Goal: Find specific page/section: Find specific page/section

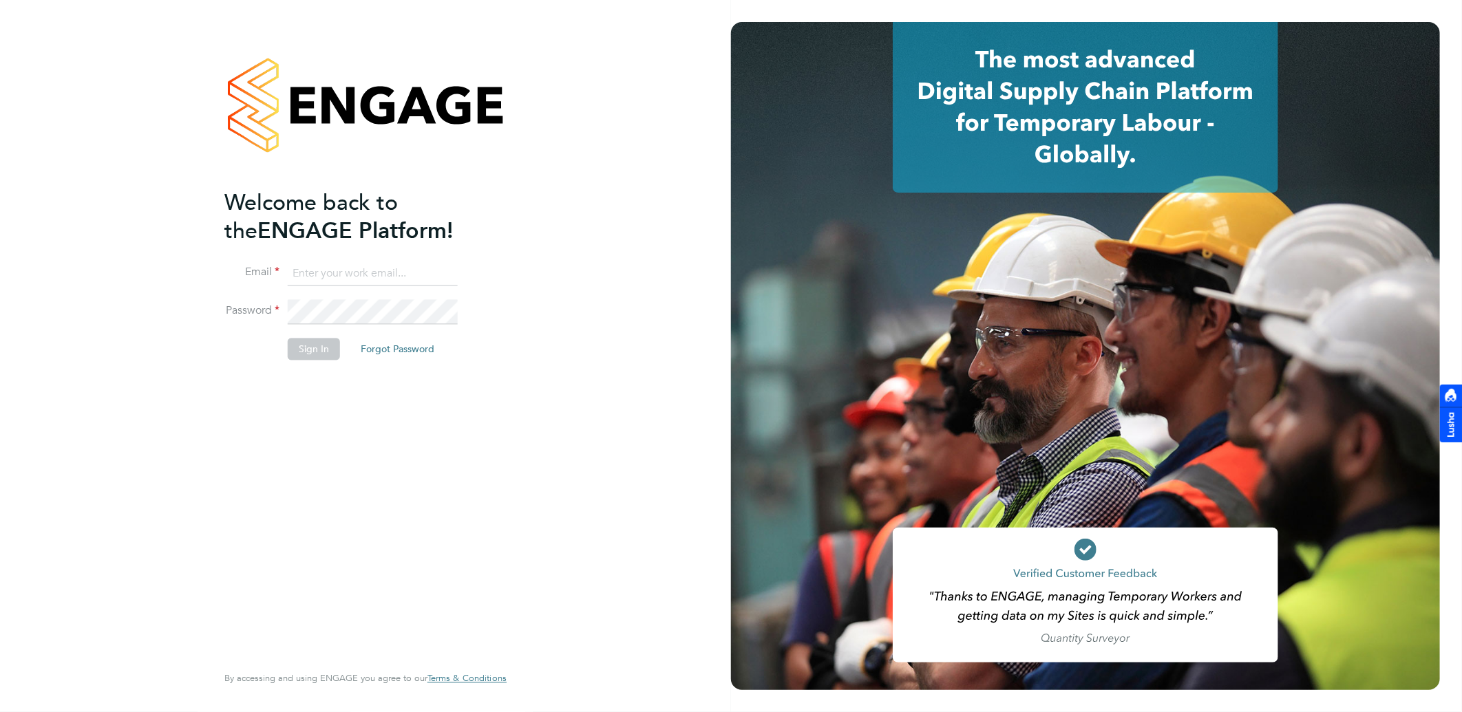
type input "william.heath@ganymedesolutions.co.uk"
click at [329, 349] on button "Sign In" at bounding box center [314, 350] width 52 height 22
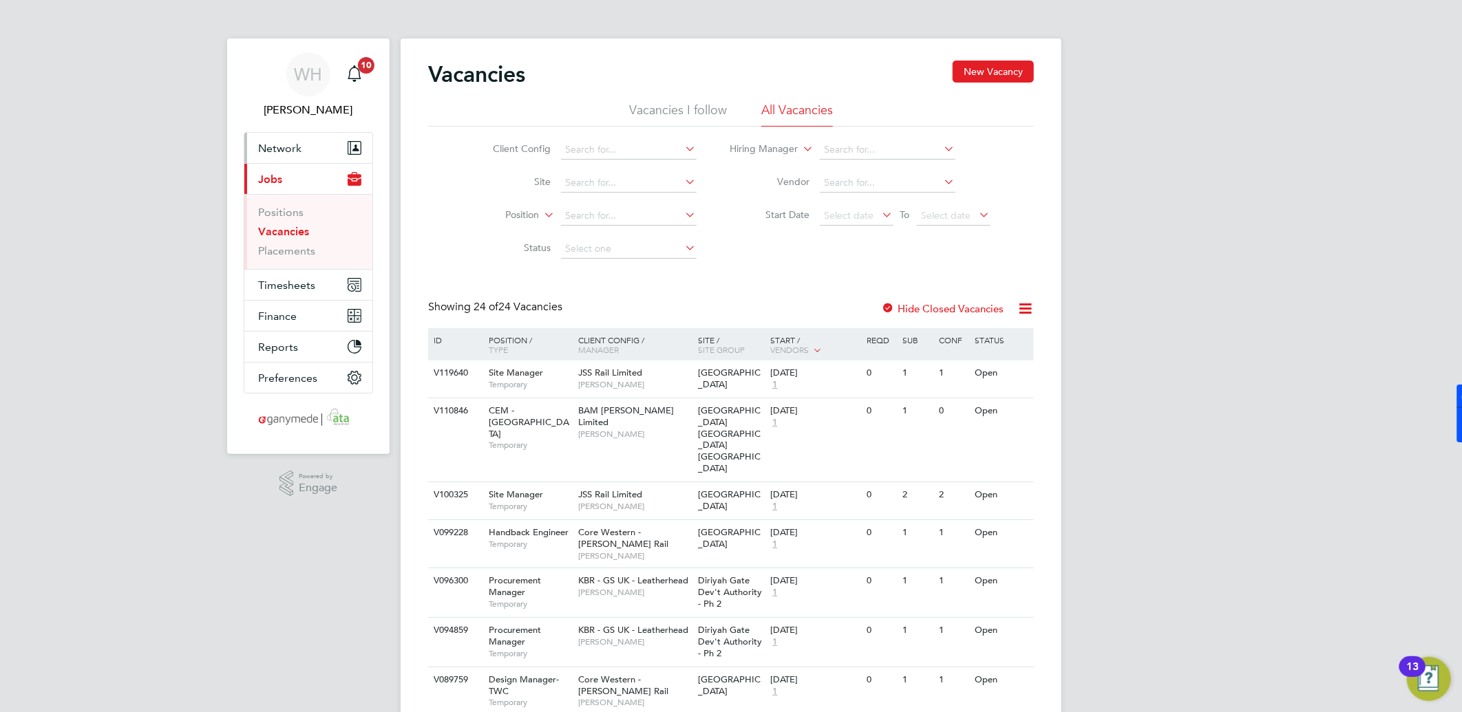
click at [282, 150] on span "Network" at bounding box center [279, 148] width 43 height 13
click at [273, 232] on link "Vacancies" at bounding box center [283, 231] width 51 height 13
click at [290, 257] on link "Placements" at bounding box center [286, 250] width 57 height 13
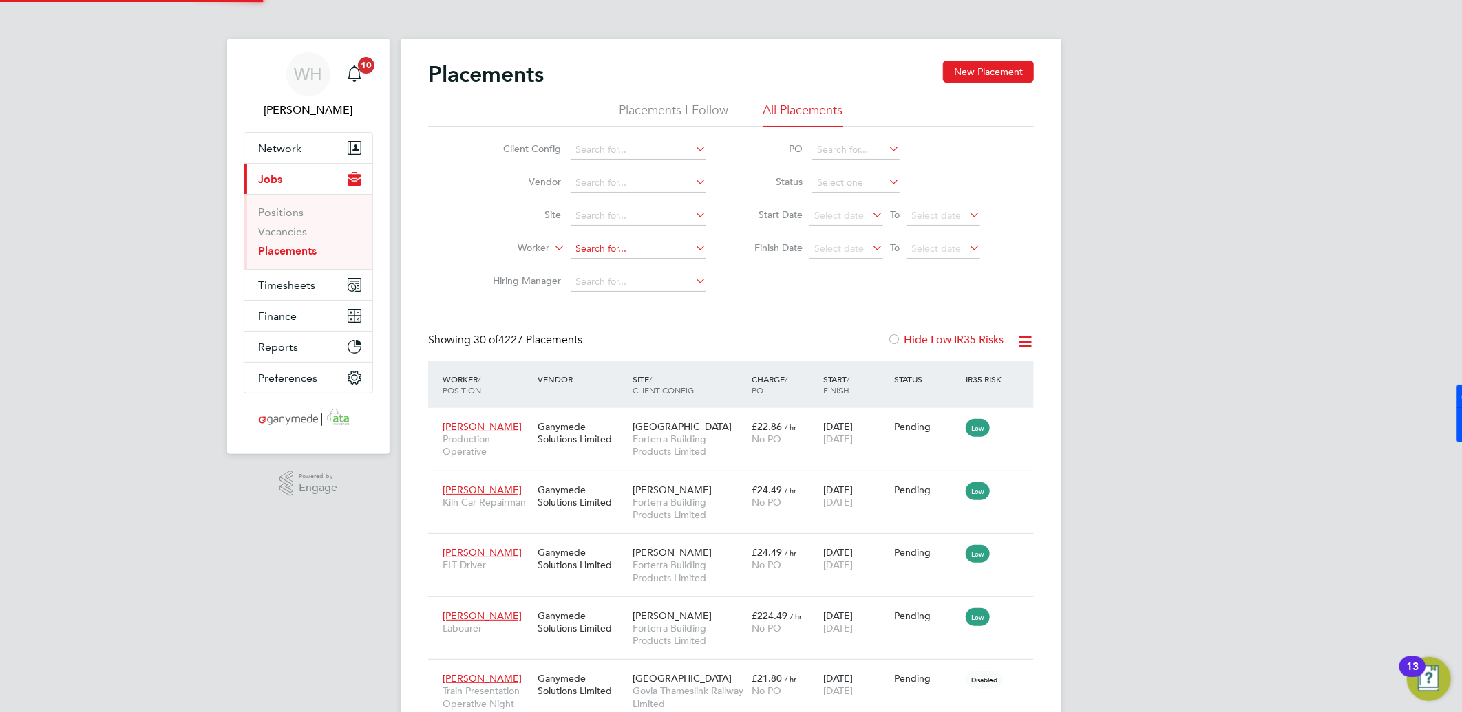
click at [600, 253] on input at bounding box center [639, 248] width 136 height 19
click at [627, 306] on li "Rafal Piesik" at bounding box center [638, 305] width 137 height 19
type input "Rafal Piesik"
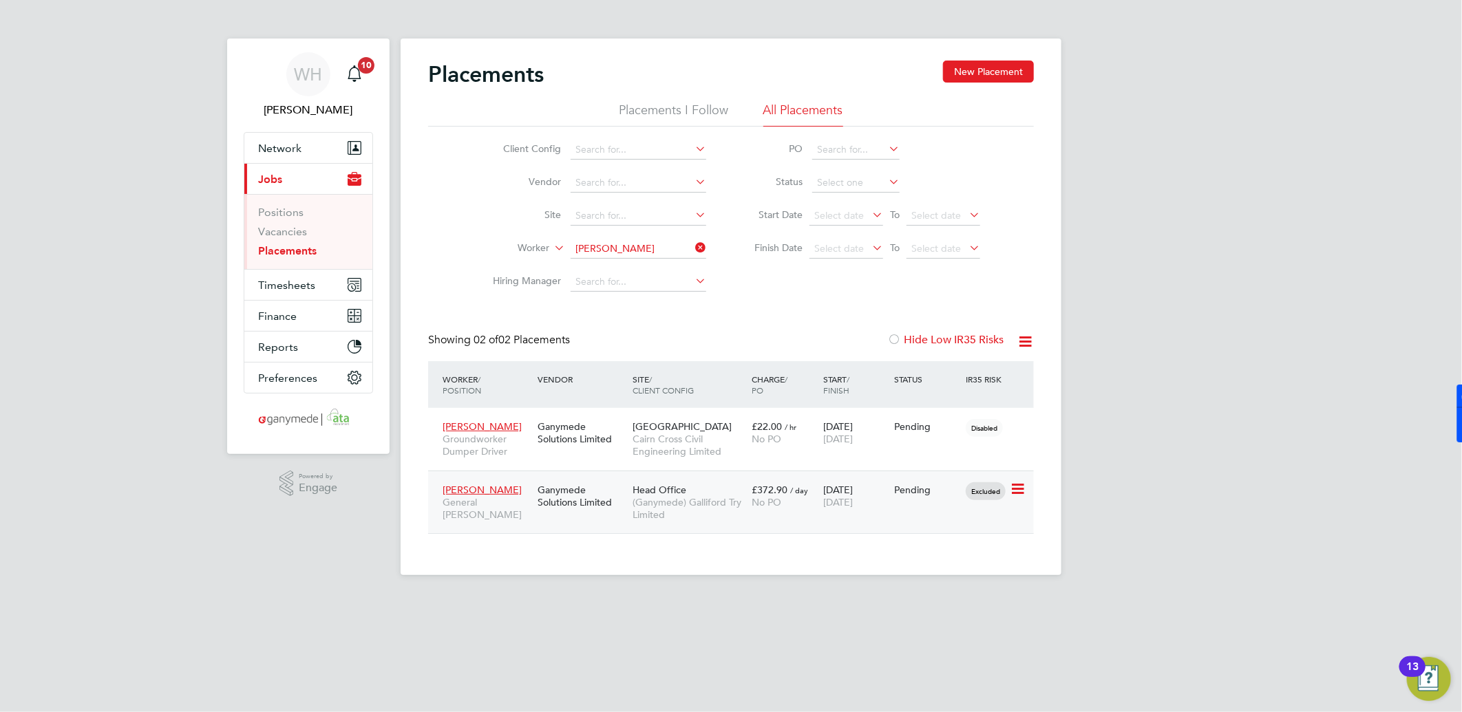
click at [511, 487] on div "Rafal Piesik General Foreman - Harestock" at bounding box center [486, 503] width 95 height 52
click at [303, 160] on button "Network" at bounding box center [308, 148] width 128 height 30
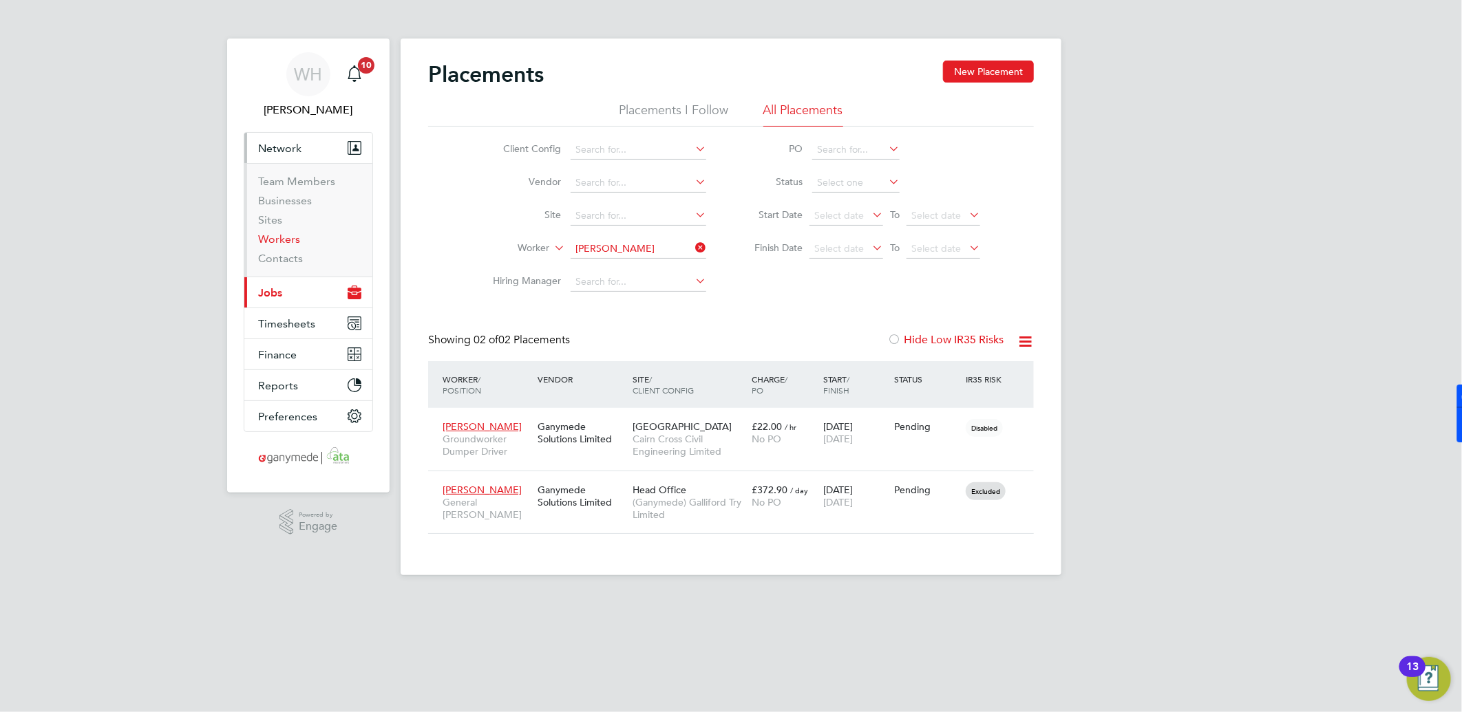
click at [297, 237] on link "Workers" at bounding box center [279, 239] width 42 height 13
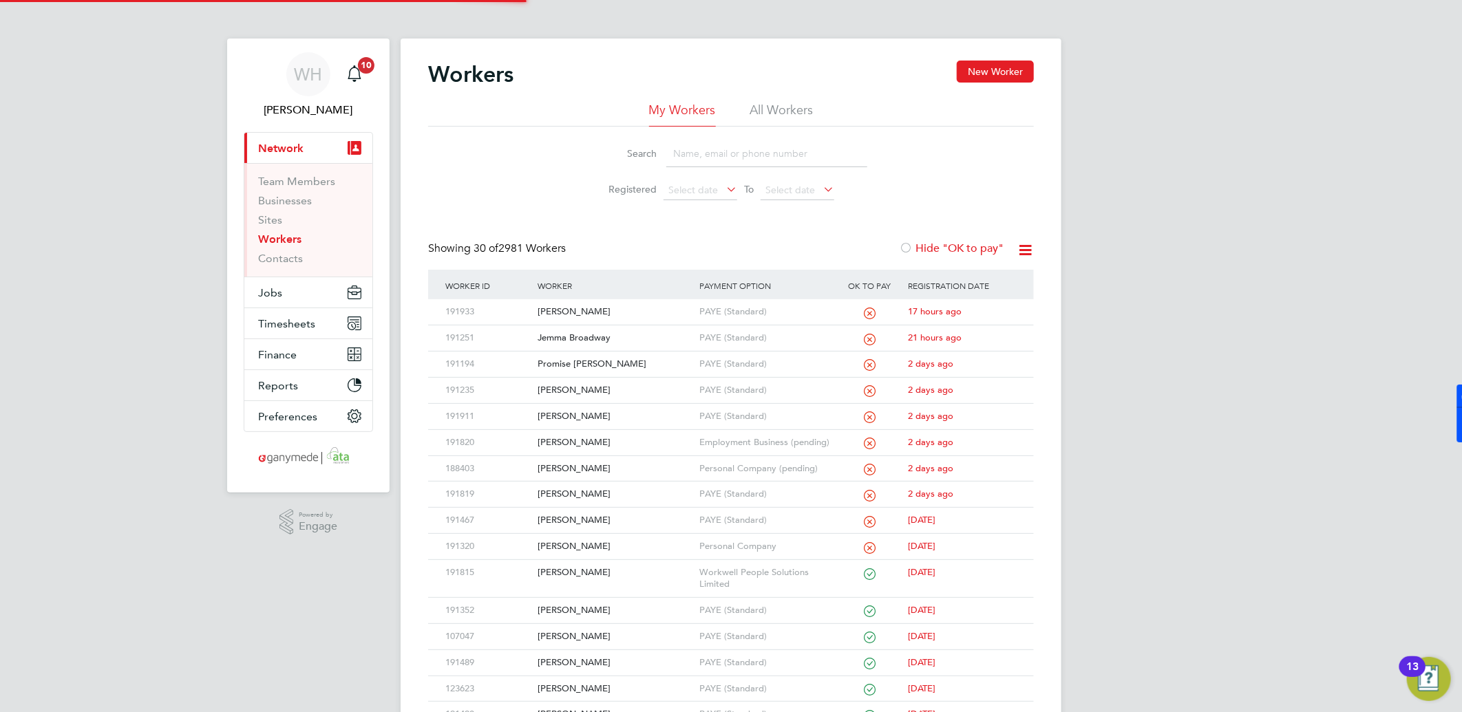
click at [706, 153] on input at bounding box center [766, 153] width 201 height 27
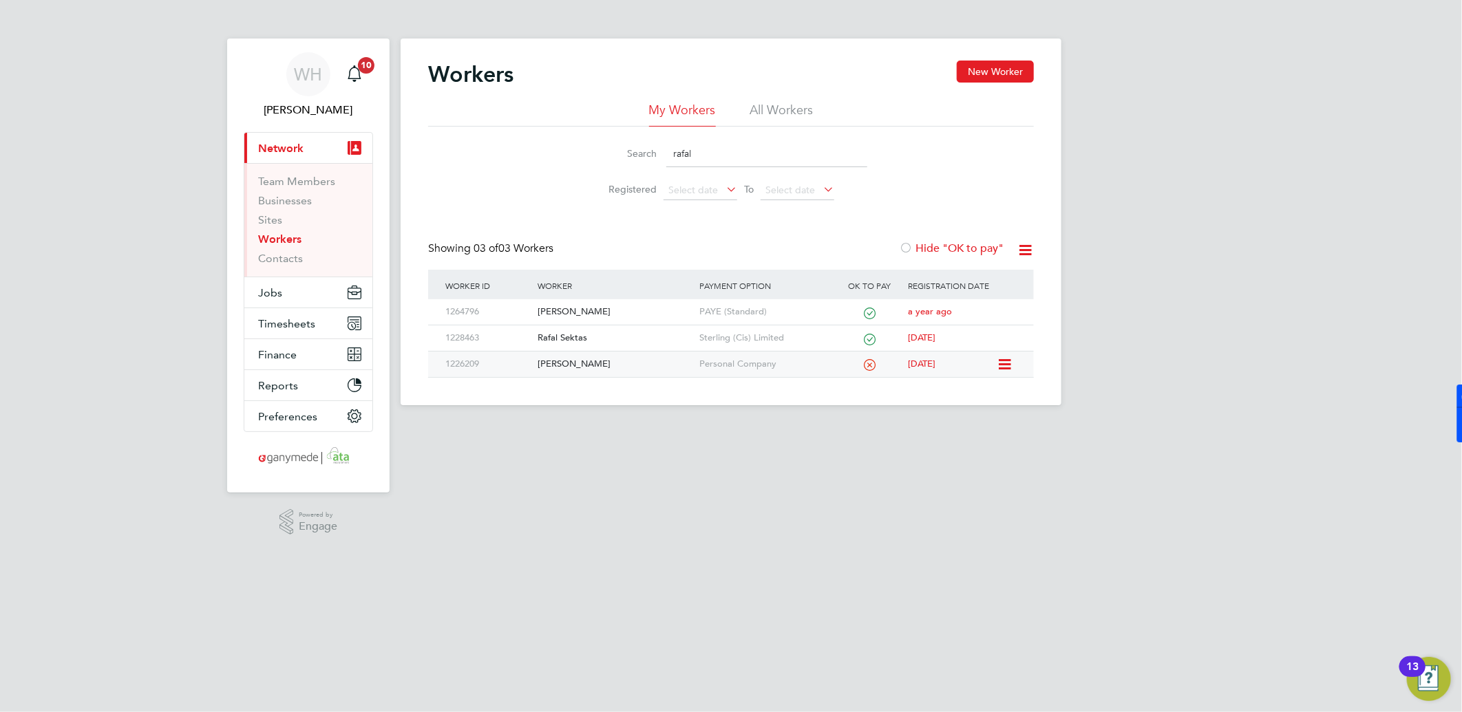
click at [520, 366] on div "1226209" at bounding box center [488, 364] width 92 height 25
drag, startPoint x: 688, startPoint y: 153, endPoint x: 668, endPoint y: 149, distance: 20.3
click at [668, 149] on input "rafal" at bounding box center [766, 153] width 201 height 27
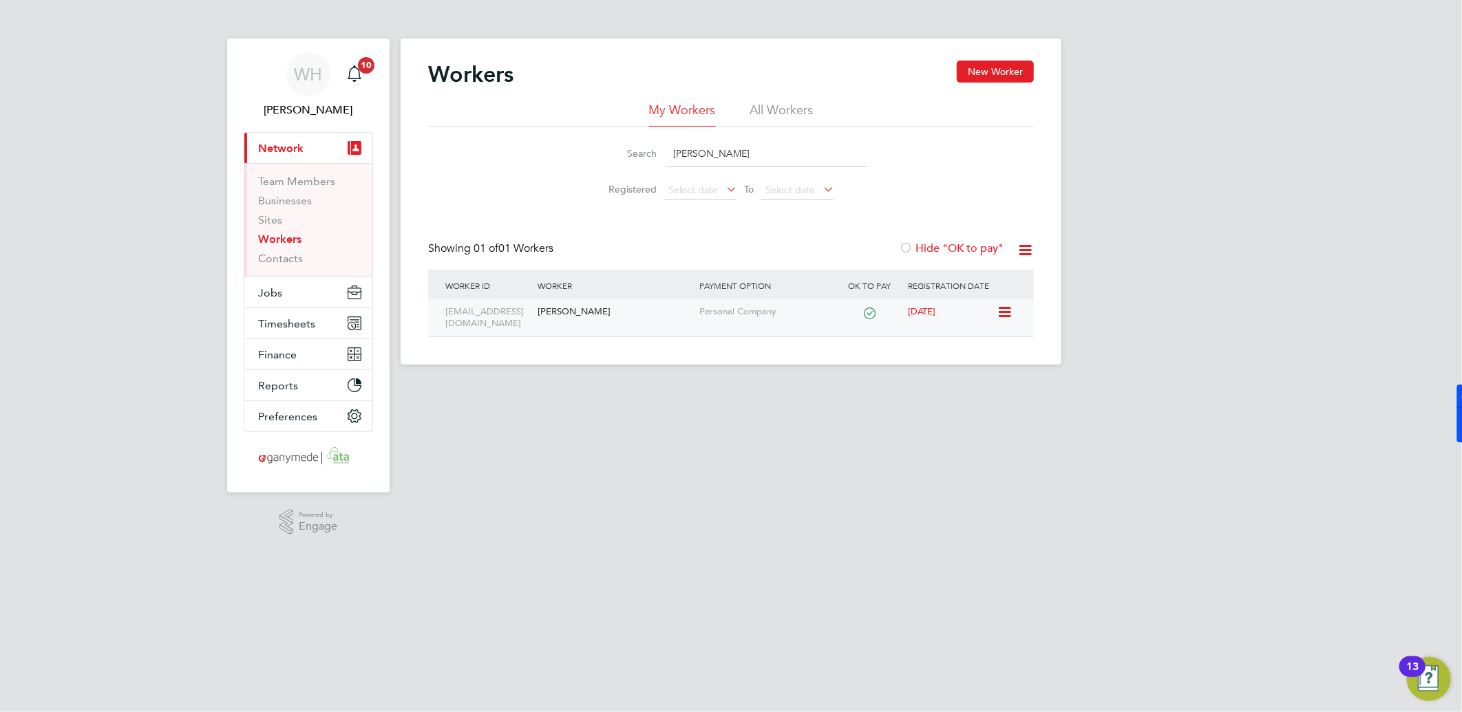
type input "dion barron"
click at [588, 308] on div "Dion Barron" at bounding box center [615, 311] width 162 height 25
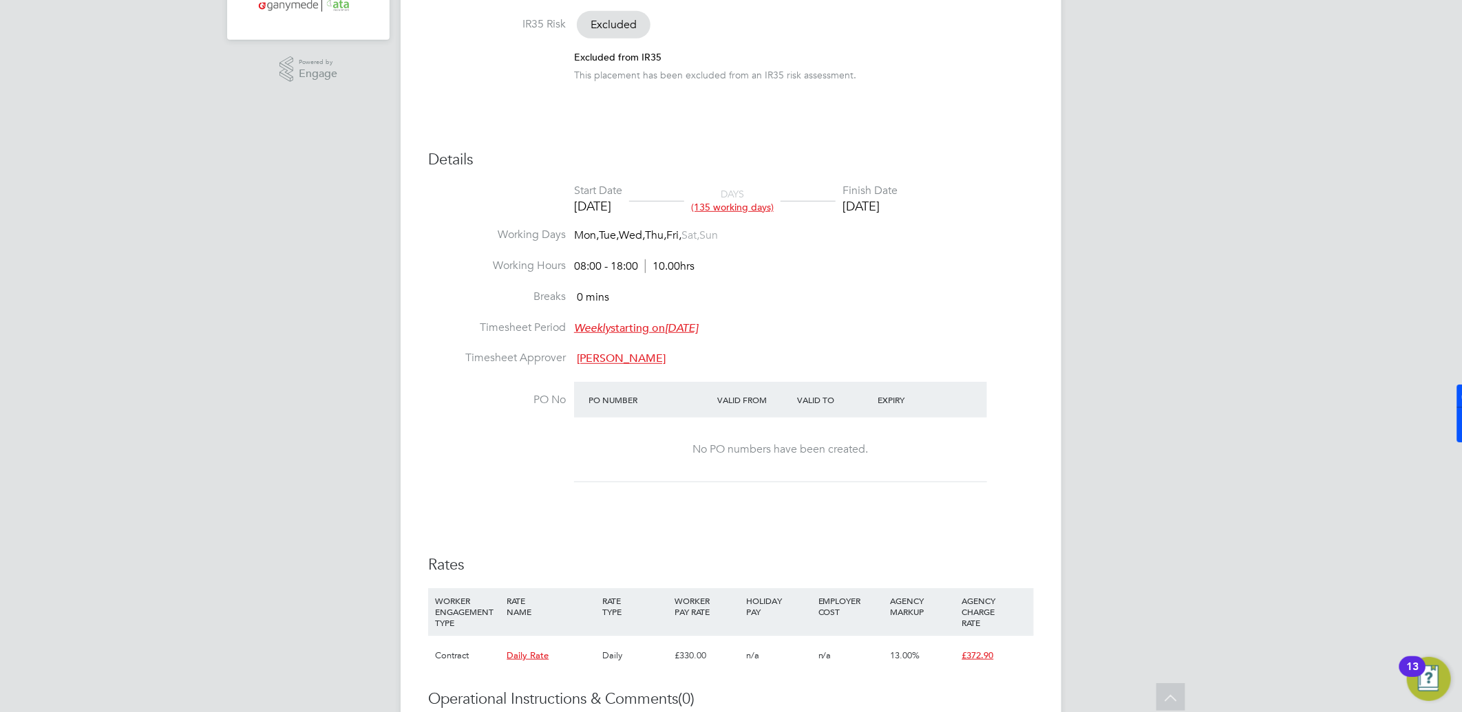
scroll to position [127, 0]
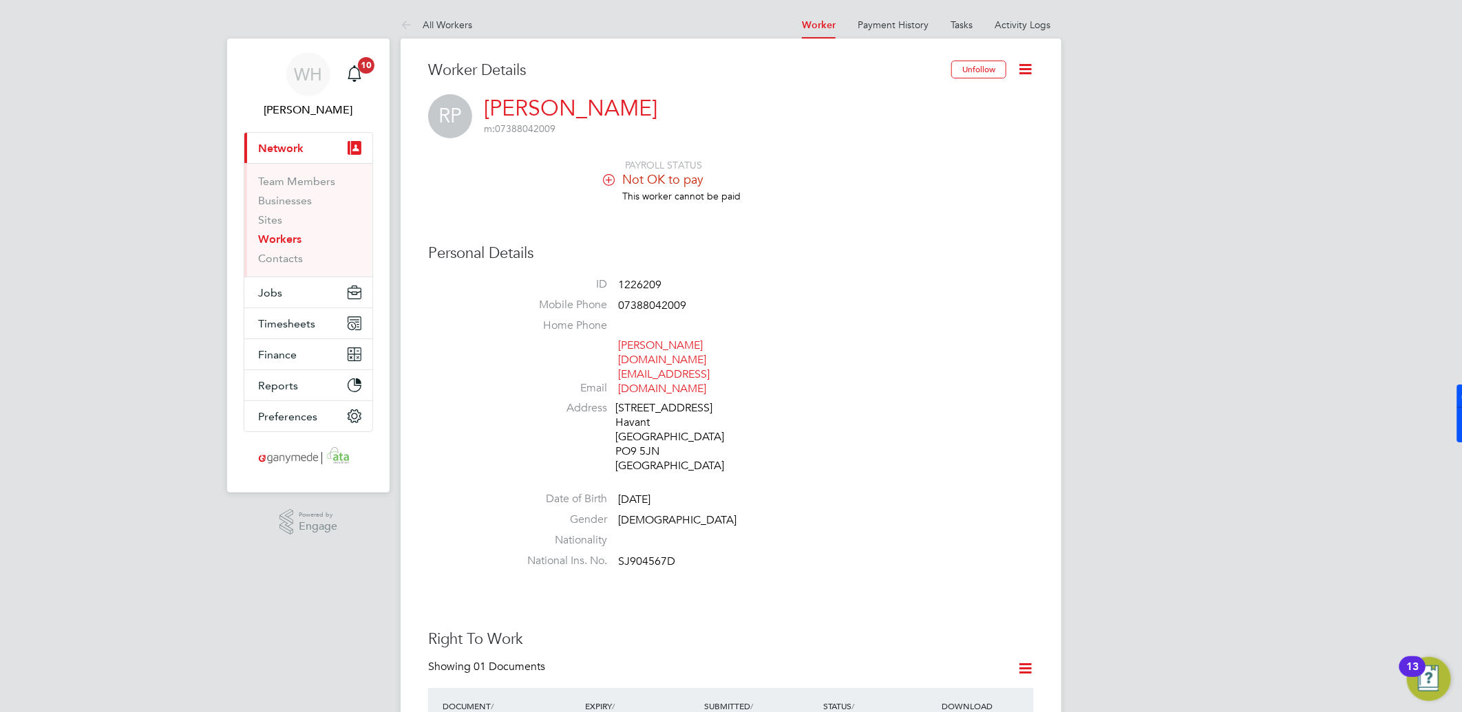
click at [287, 235] on link "Workers" at bounding box center [279, 239] width 43 height 13
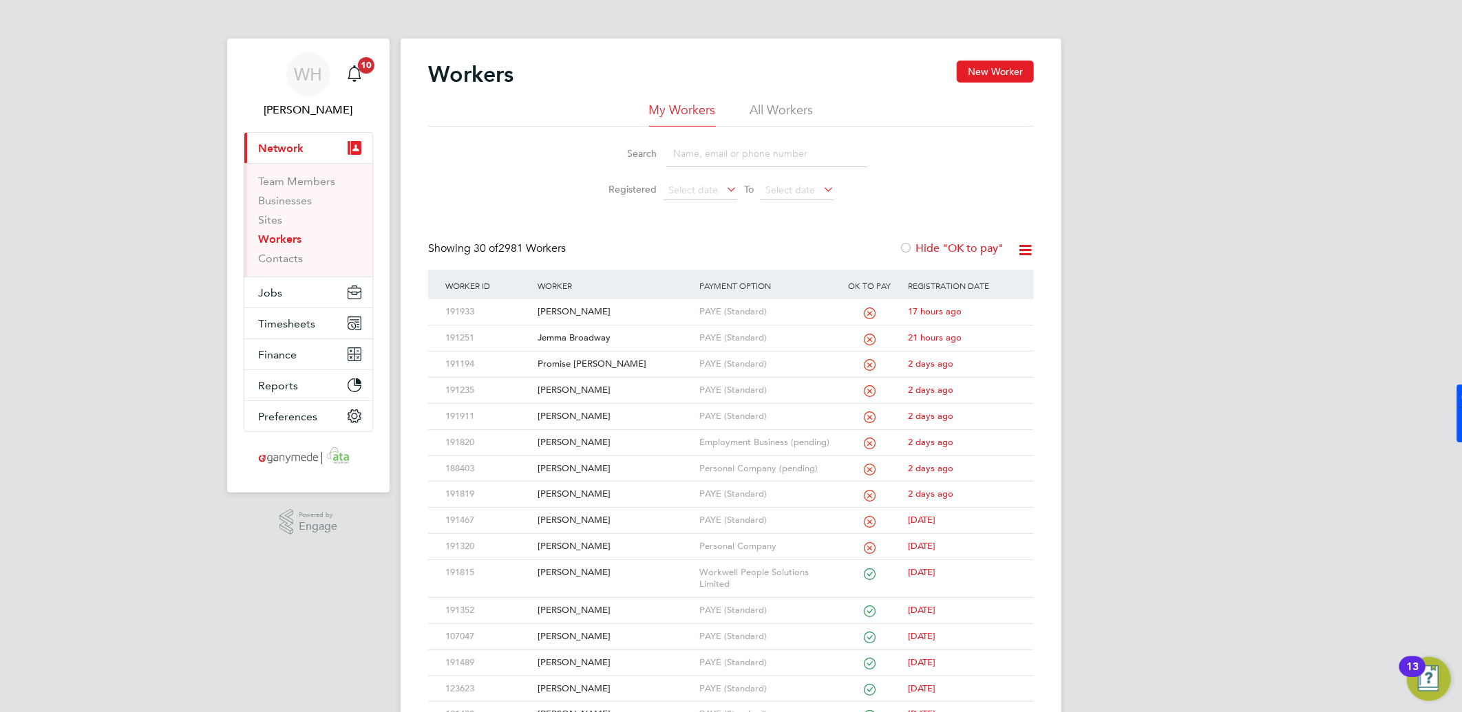
click at [723, 152] on input at bounding box center [766, 153] width 201 height 27
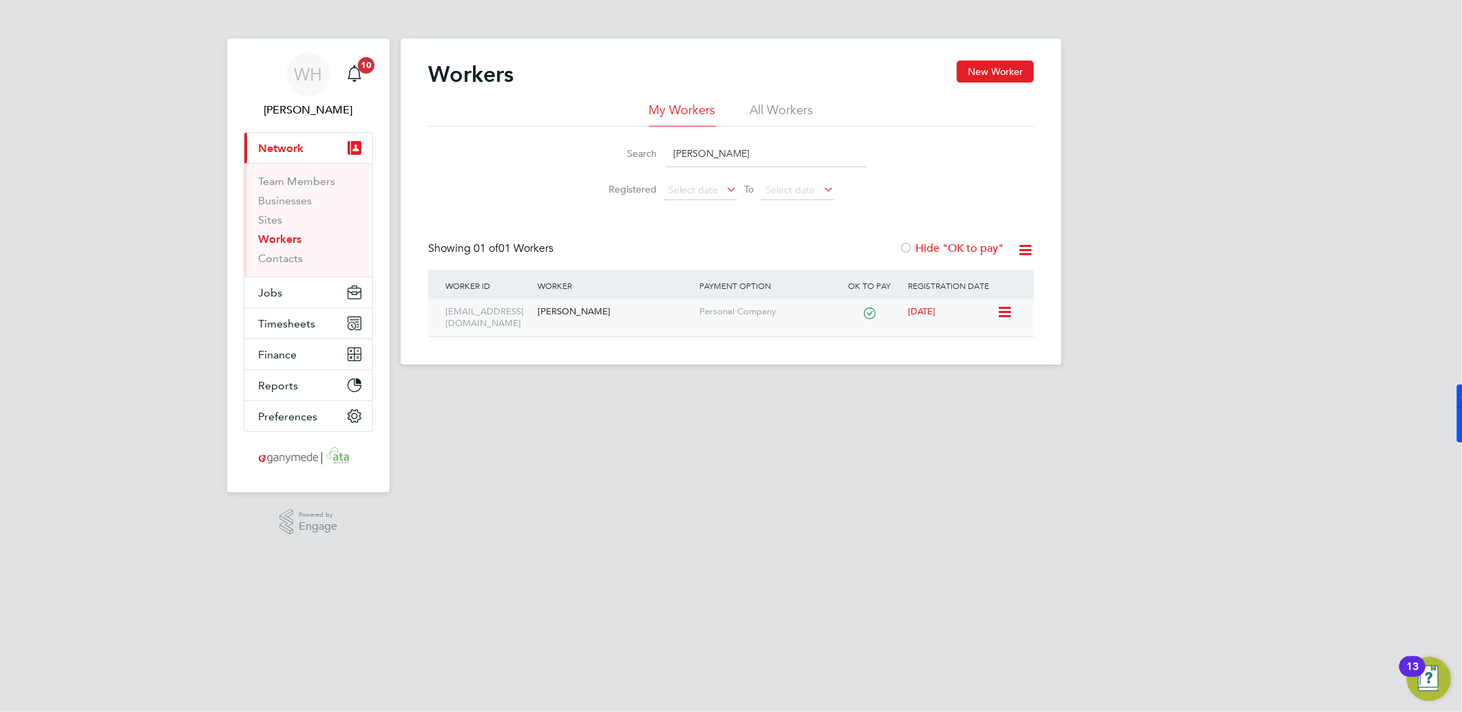
type input "dan lynch"
click at [561, 319] on div "Dan Lynch" at bounding box center [615, 311] width 162 height 25
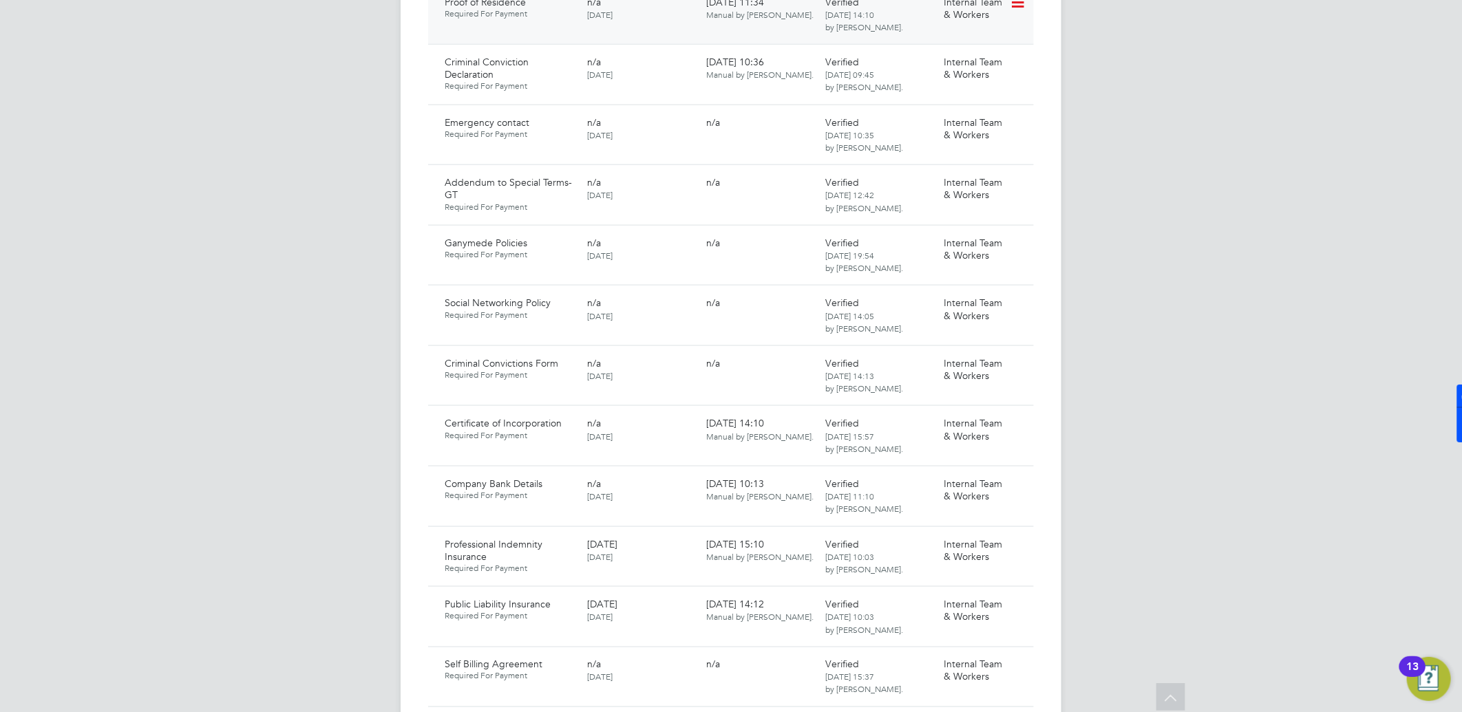
scroll to position [841, 0]
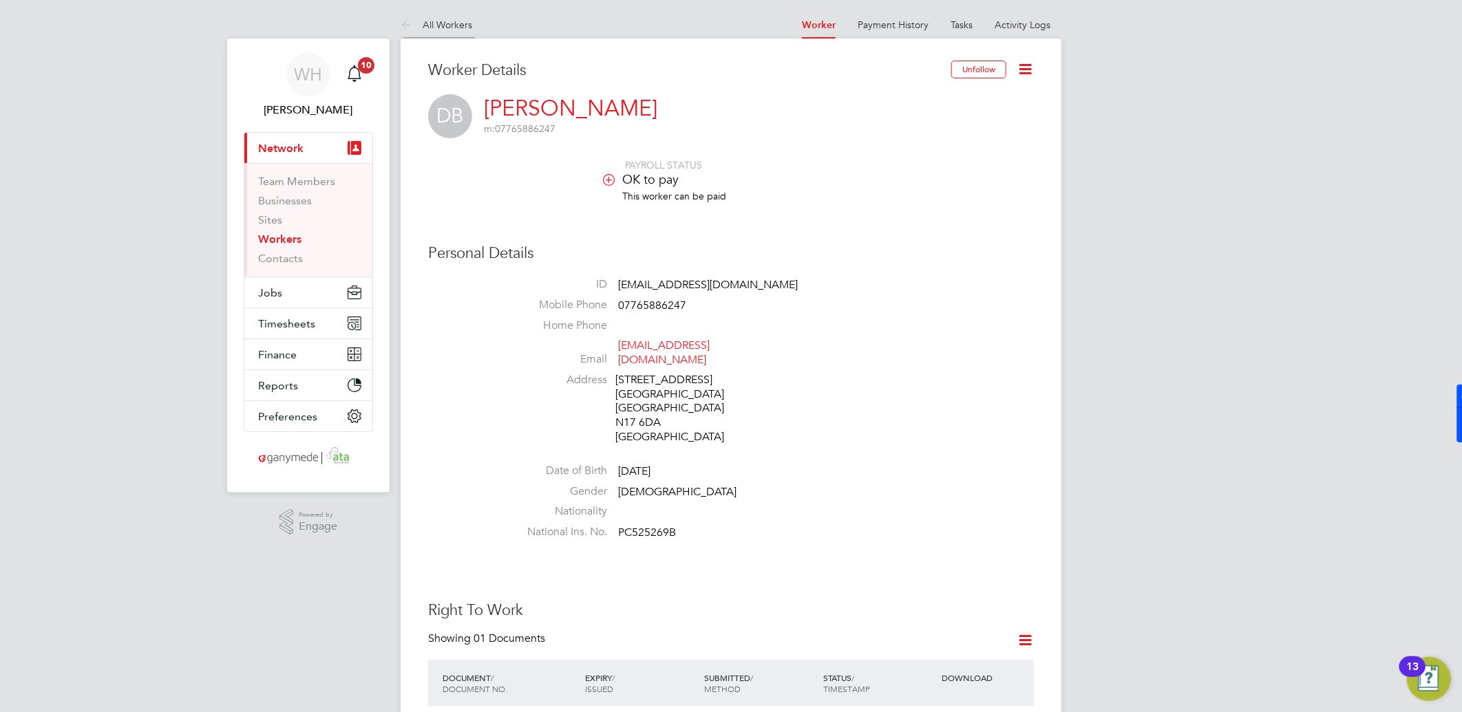
click at [407, 30] on icon at bounding box center [409, 25] width 17 height 17
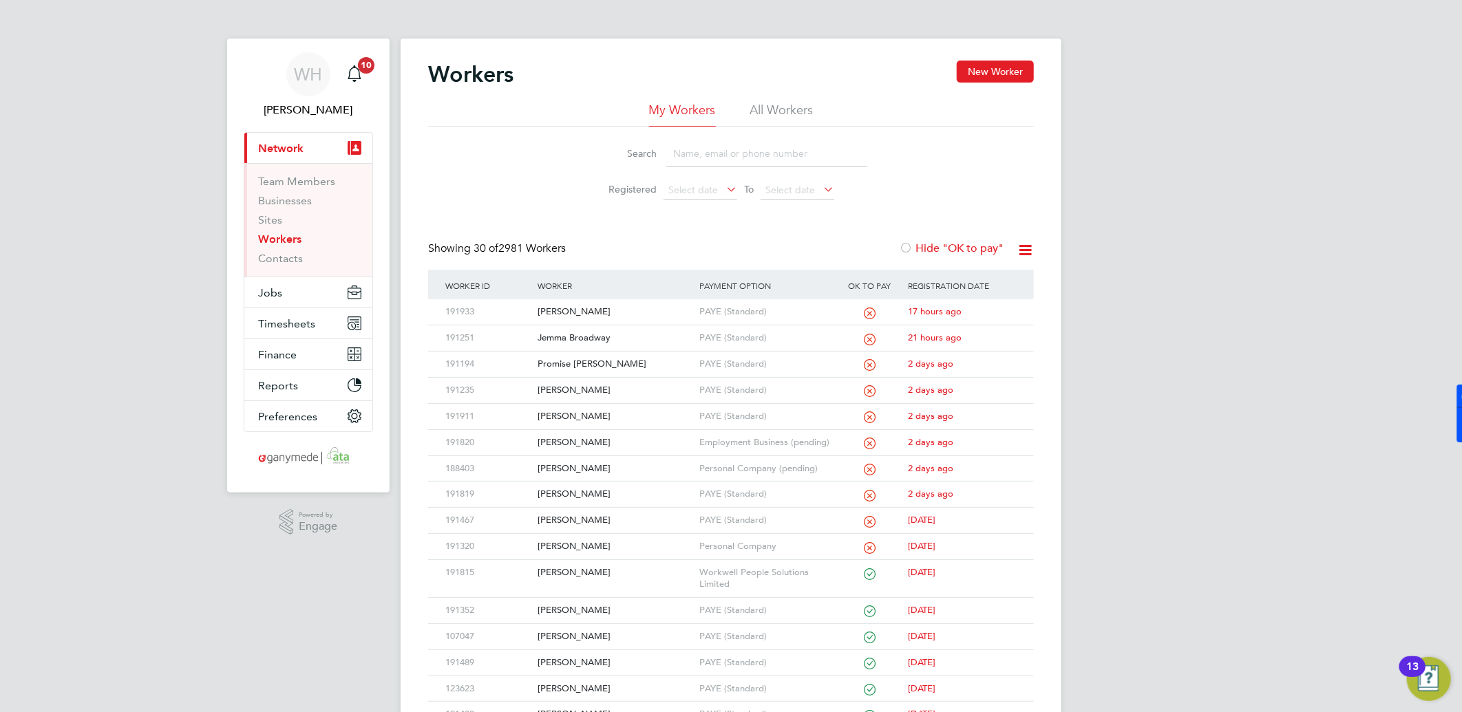
click at [677, 157] on input at bounding box center [766, 153] width 201 height 27
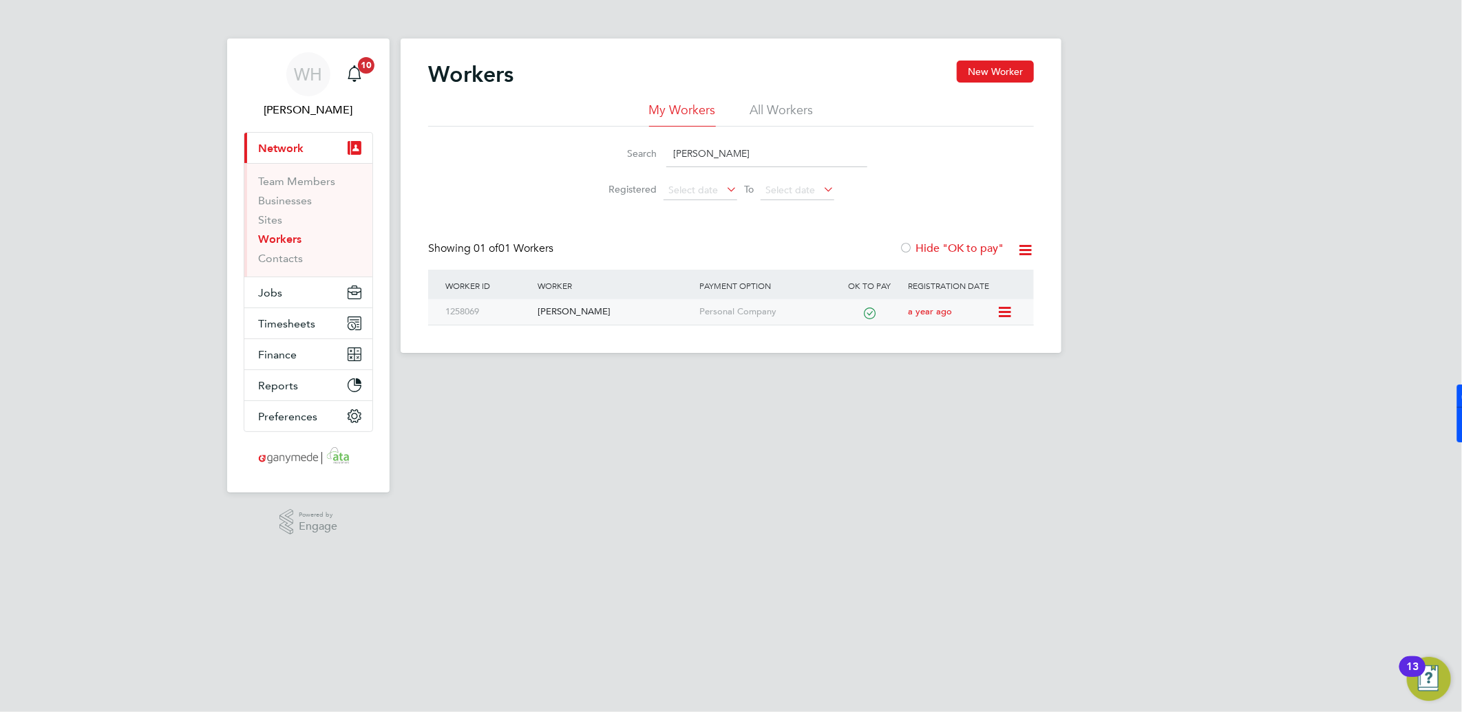
type input "ronald simpson"
click at [510, 315] on div "1258069" at bounding box center [488, 311] width 92 height 25
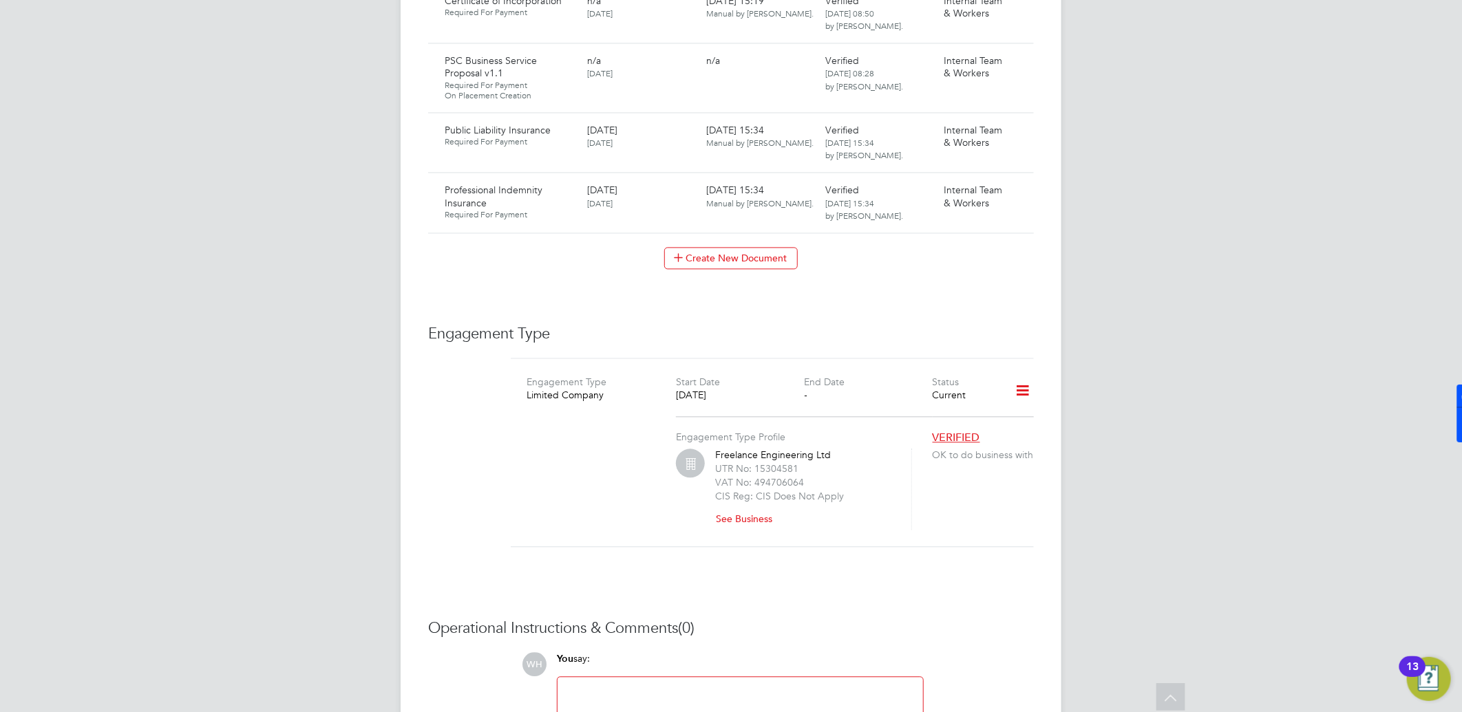
scroll to position [1831, 0]
